Goal: Check status: Check status

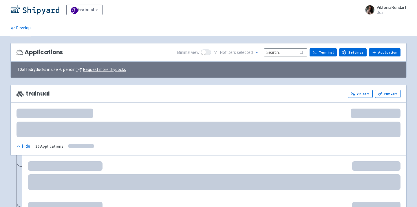
click at [283, 51] on input at bounding box center [285, 52] width 43 height 8
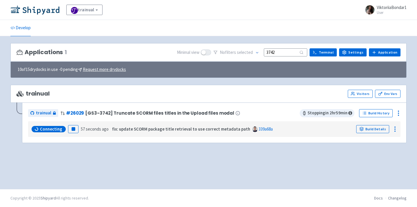
type input "3742"
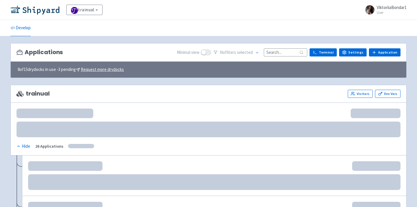
click at [277, 51] on input at bounding box center [285, 52] width 43 height 8
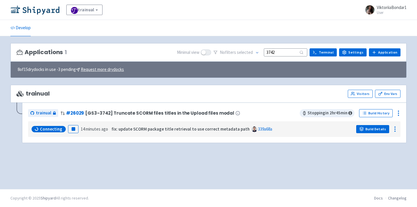
type input "3742"
click at [365, 127] on link "Build Details" at bounding box center [372, 129] width 33 height 8
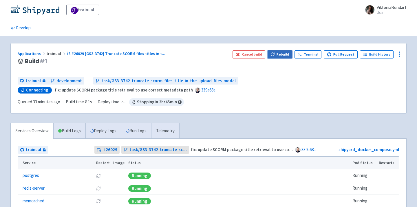
click at [288, 52] on button "Rebuild" at bounding box center [280, 54] width 25 height 8
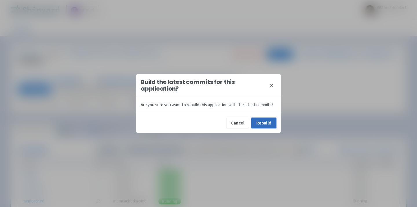
click at [268, 119] on button "Rebuild" at bounding box center [264, 123] width 25 height 10
